Goal: Find specific fact: Find specific fact

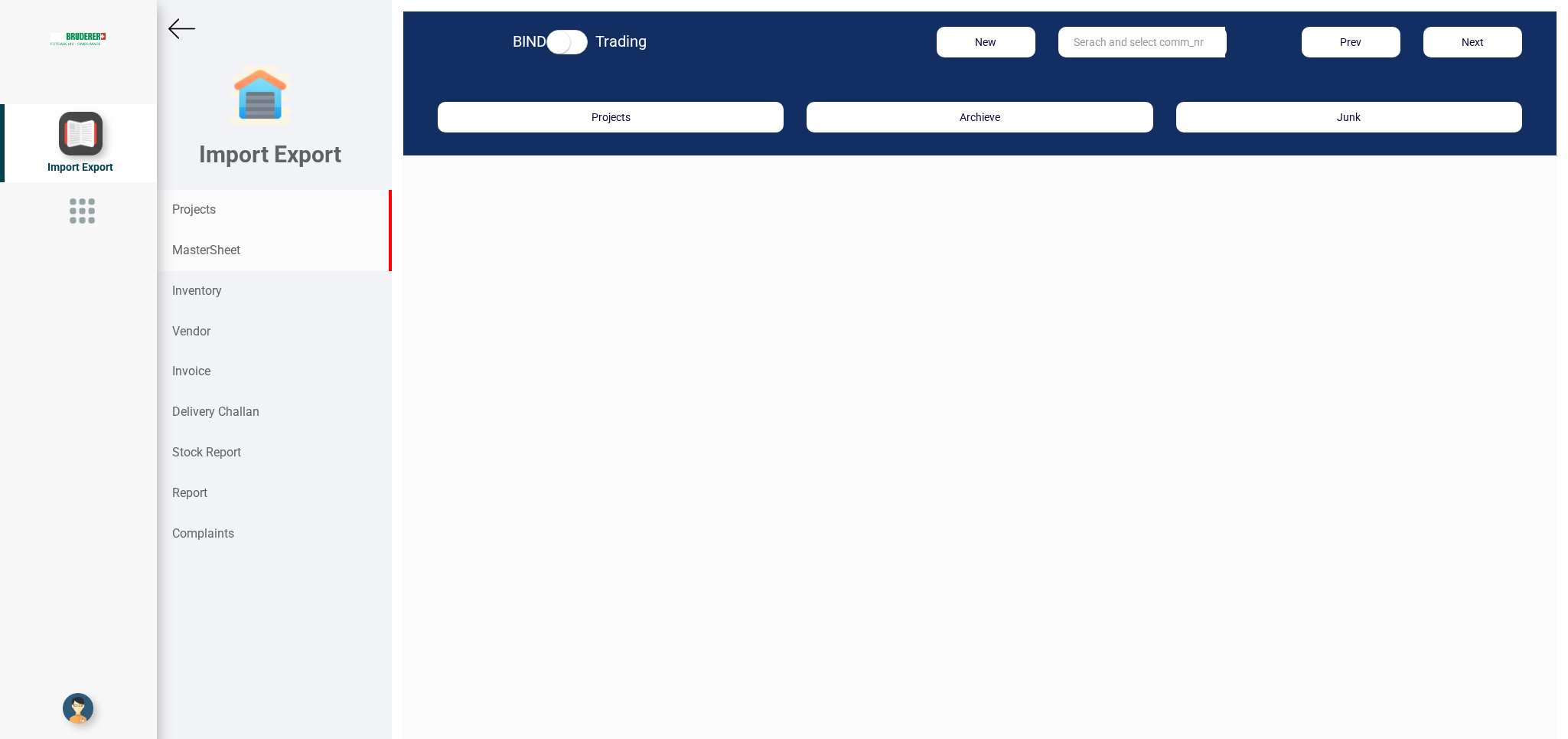
click at [202, 243] on strong "MasterSheet" at bounding box center [206, 250] width 68 height 14
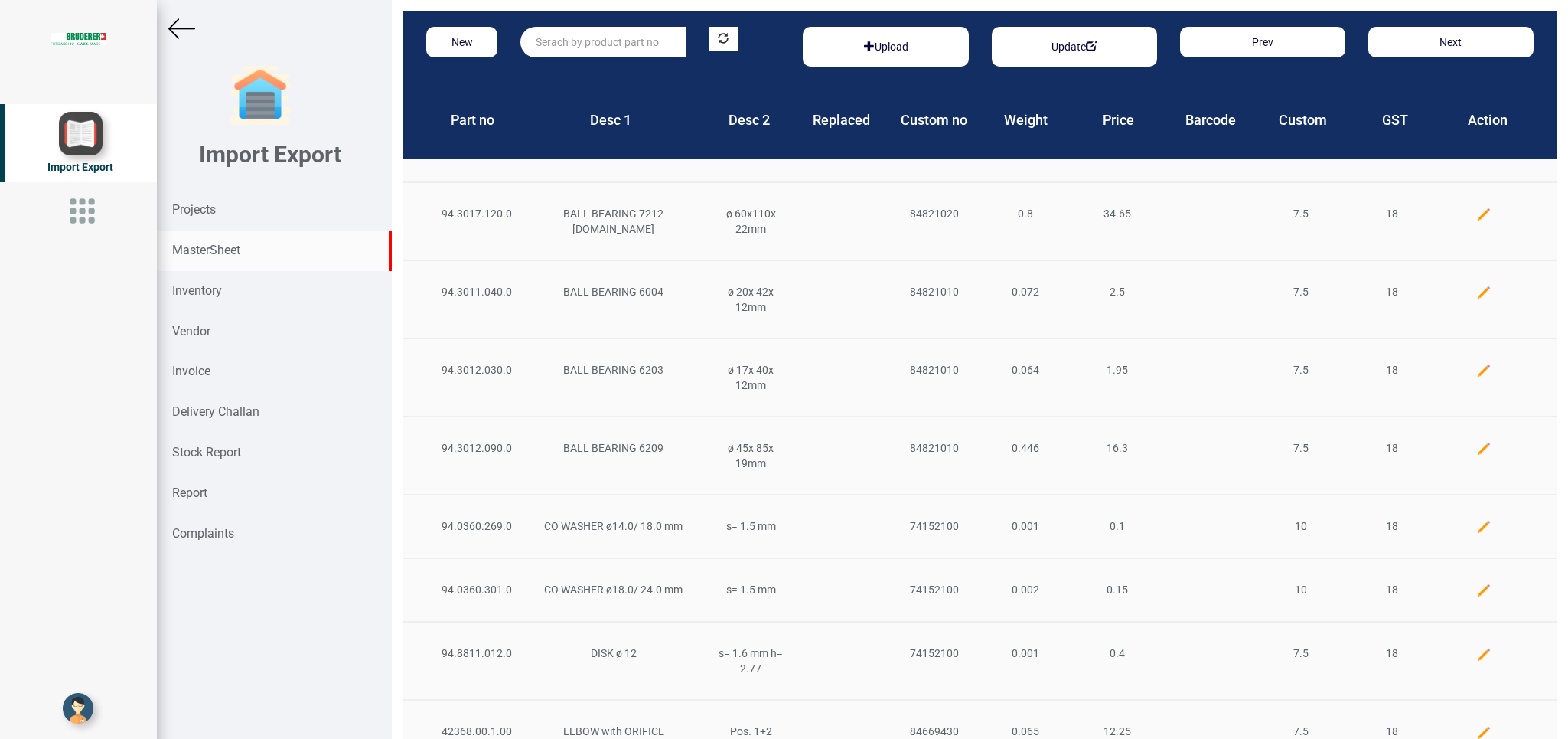
click at [559, 34] on input "text" at bounding box center [603, 42] width 165 height 30
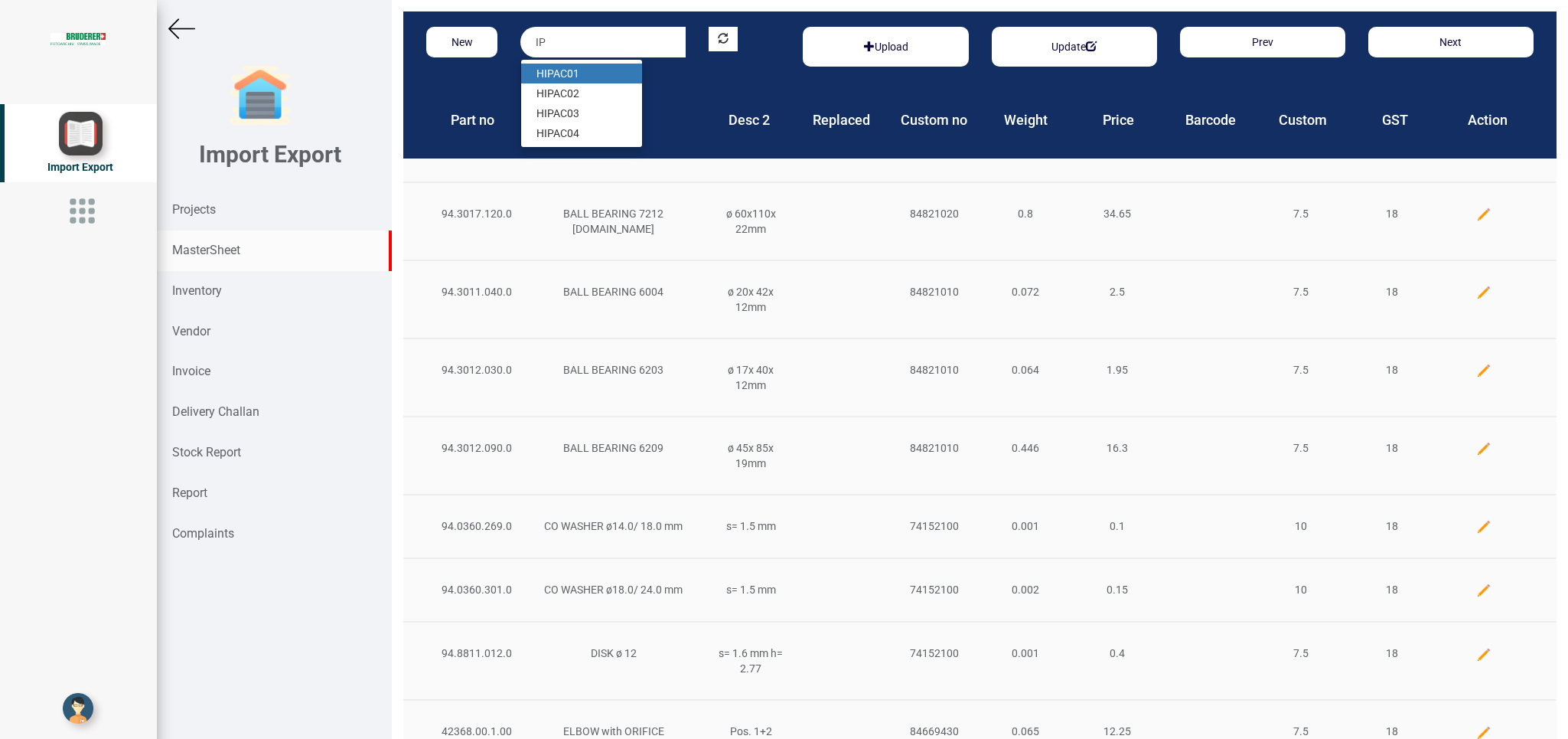
type input "I"
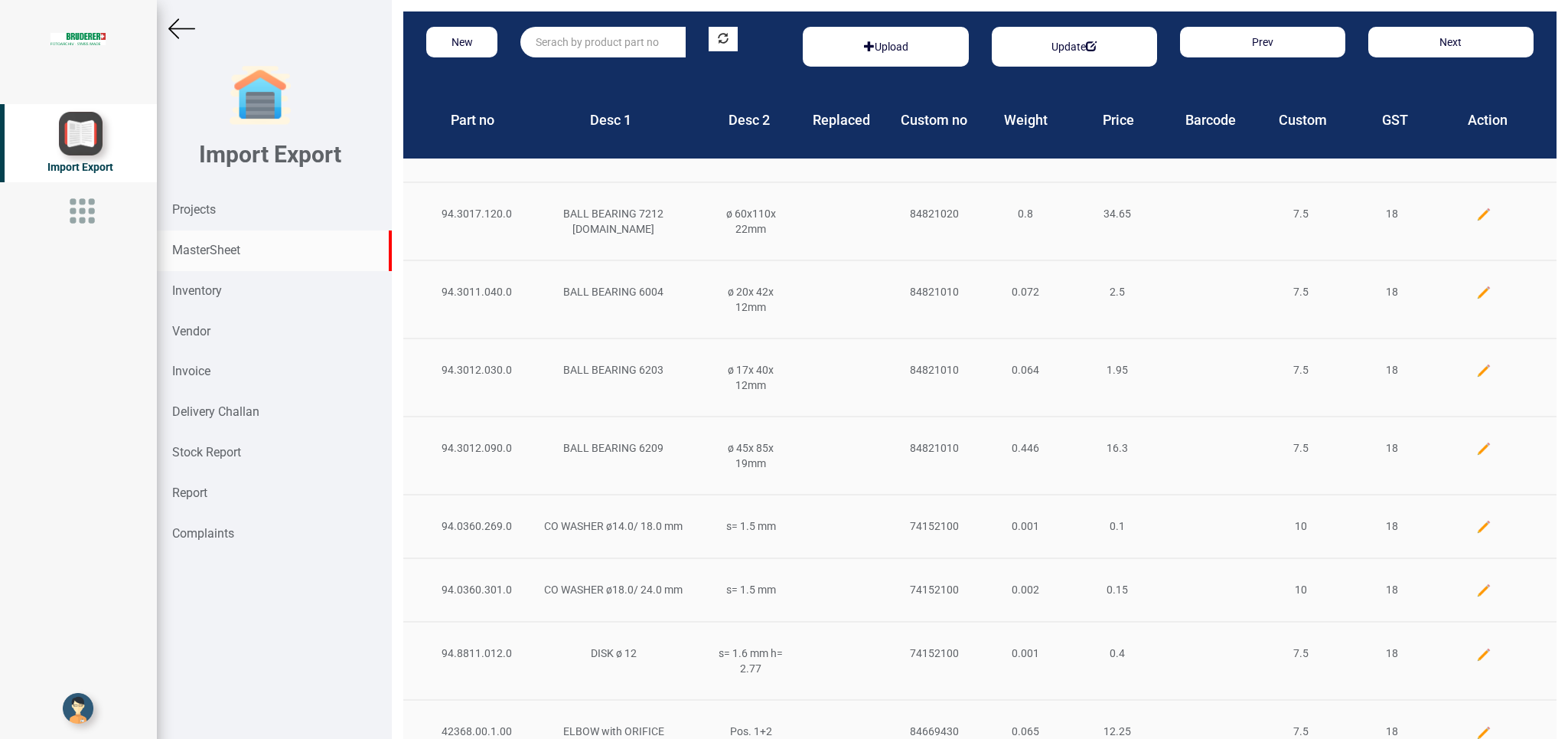
click at [225, 246] on strong "MasterSheet" at bounding box center [206, 250] width 68 height 14
click at [549, 45] on input "text" at bounding box center [603, 42] width 165 height 30
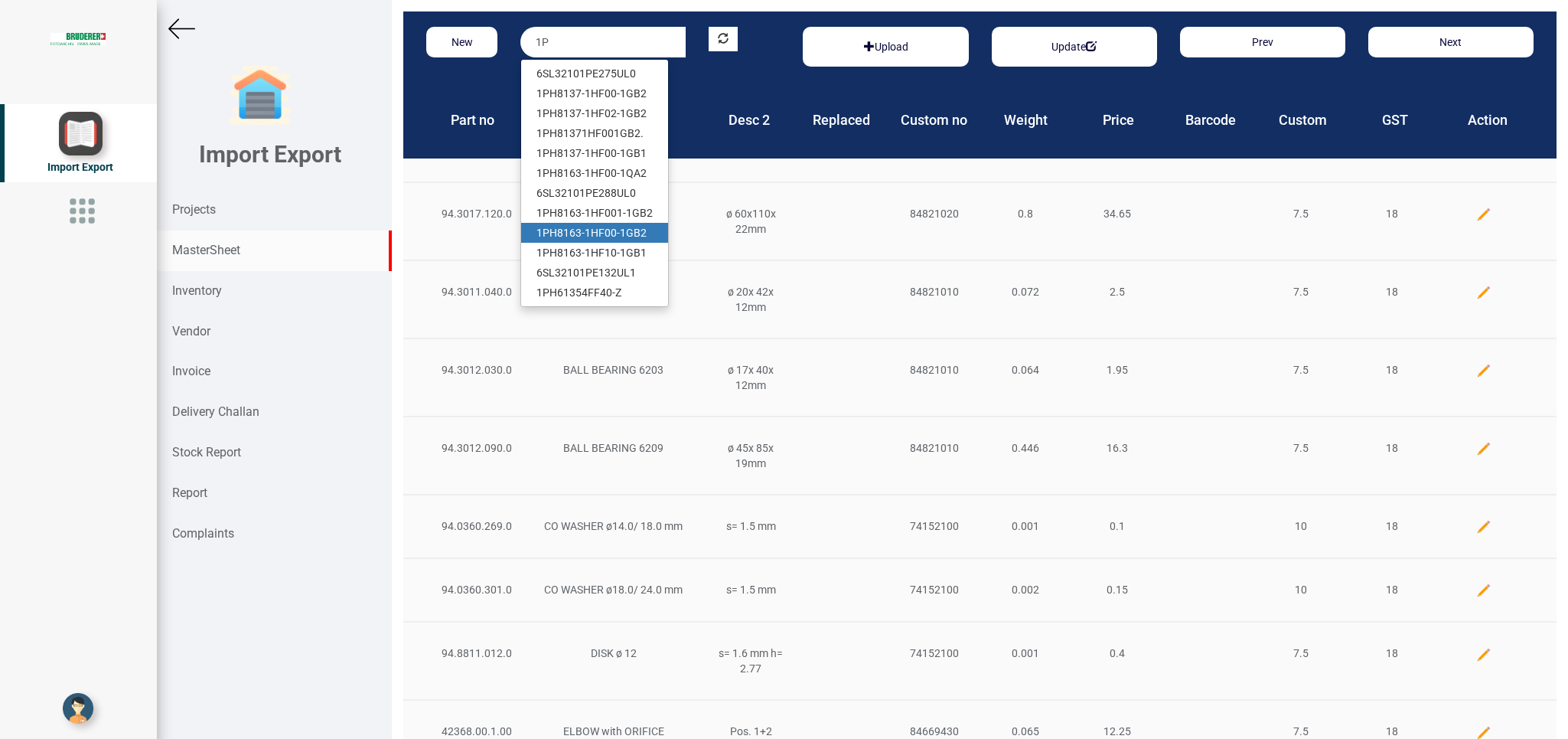
click at [638, 226] on link "1P H8163-1HF00-1GB2" at bounding box center [594, 233] width 147 height 20
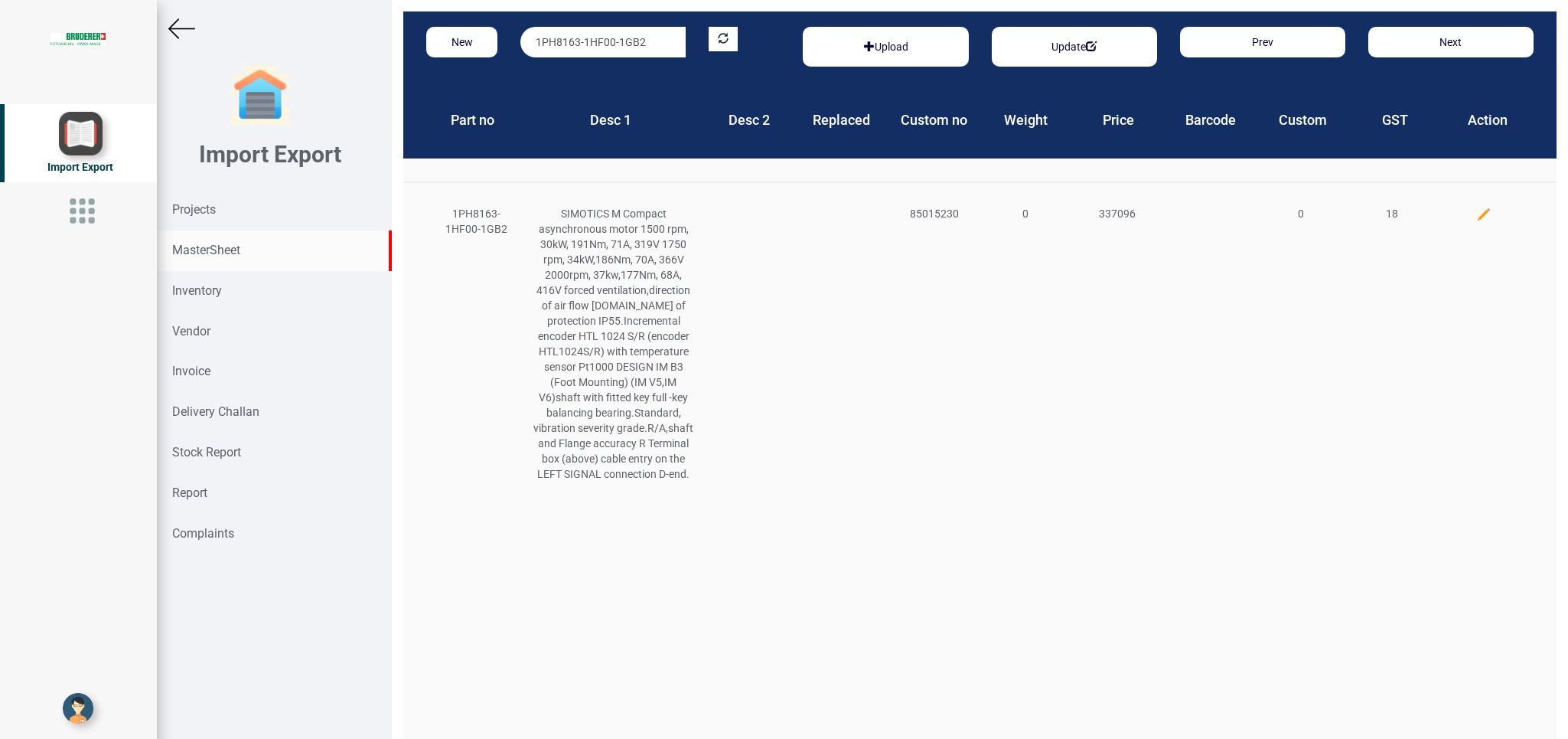
click at [611, 43] on input "1PH8163-1HF00-1GB2" at bounding box center [603, 42] width 165 height 30
click at [613, 81] on link "1PH8163-1HF001-1GB2" at bounding box center [594, 74] width 147 height 20
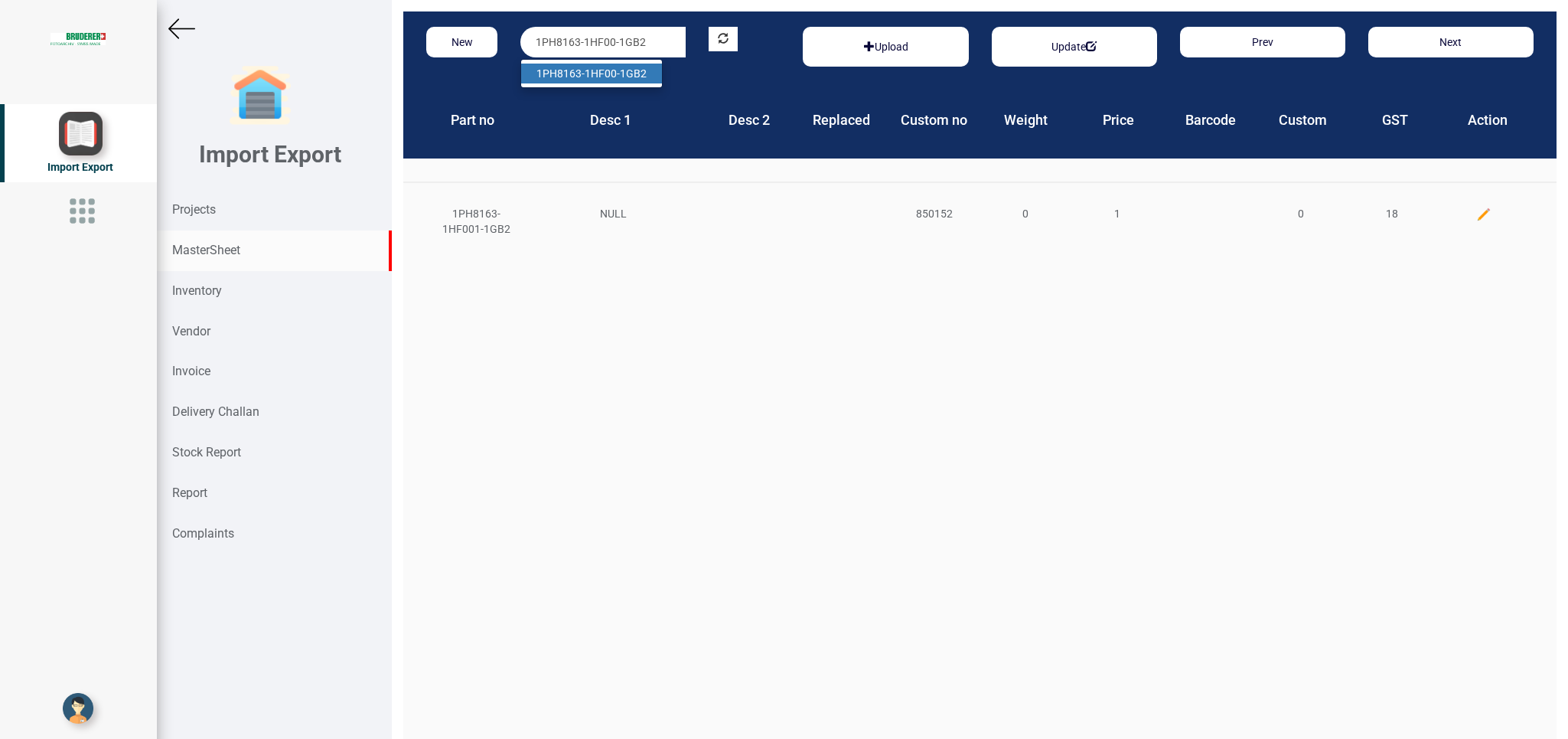
type input "1PH8163-1HF00-1GB2"
click at [613, 78] on strong "1PH8163-1HF00-1GB2" at bounding box center [591, 74] width 110 height 12
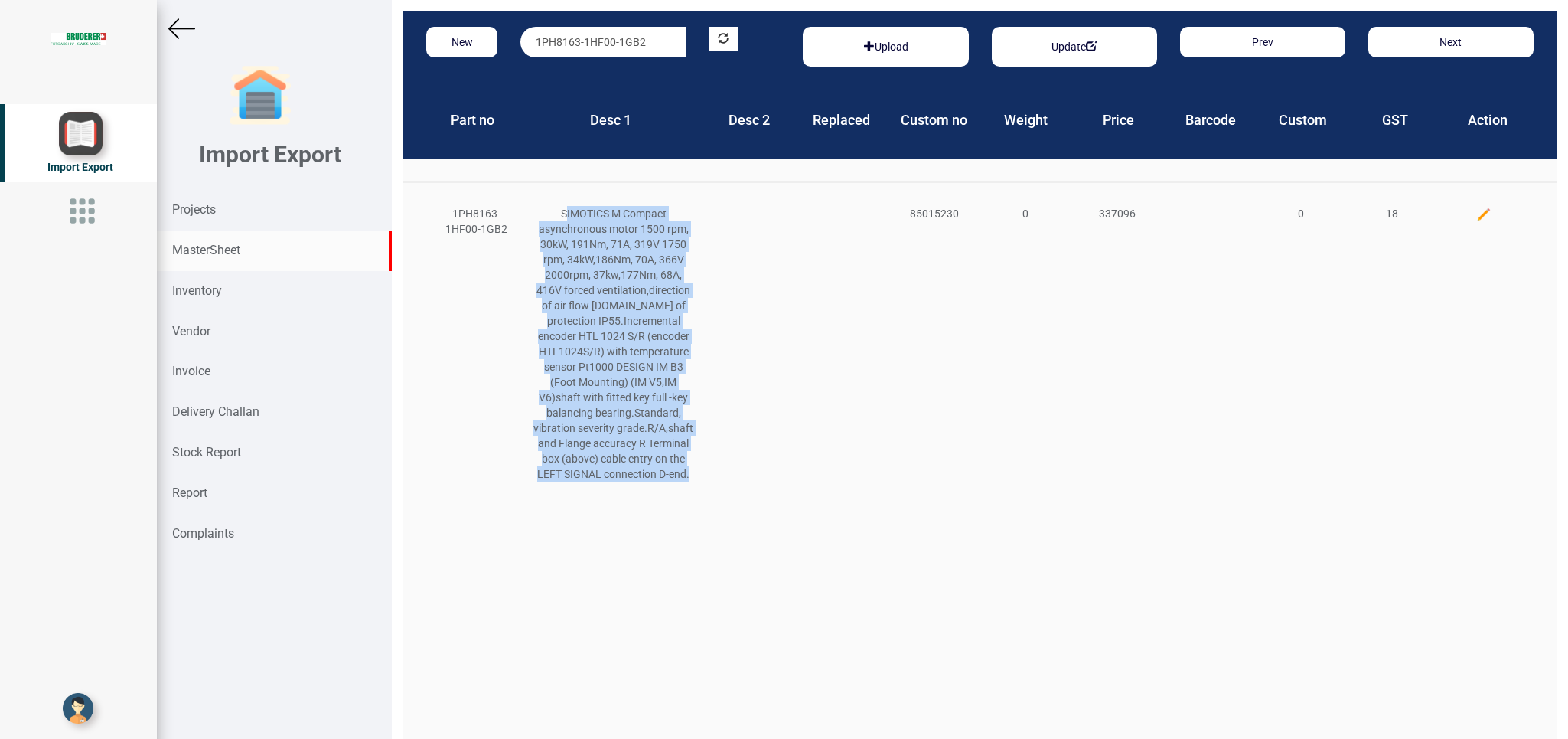
drag, startPoint x: 562, startPoint y: 211, endPoint x: 662, endPoint y: 497, distance: 303.0
click at [662, 481] on div "SIMOTICS M Compact asynchronous motor 1500 rpm, 30kW, 191Nm, 71A, 319V 1750 rpm…" at bounding box center [614, 344] width 183 height 275
copy div "IMOTICS M Compact asynchronous motor 1500 rpm, 30kW, 191Nm, 71A, 319V 1750 rpm,…"
